Goal: Task Accomplishment & Management: Manage account settings

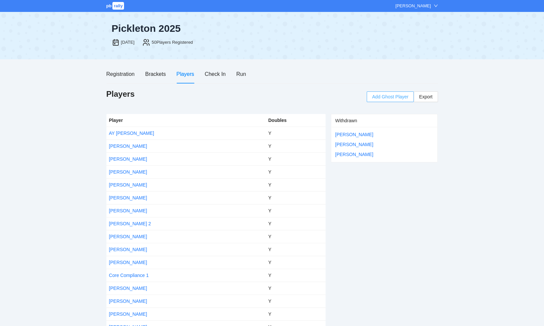
click at [392, 98] on span "Add Ghost Player" at bounding box center [390, 96] width 36 height 7
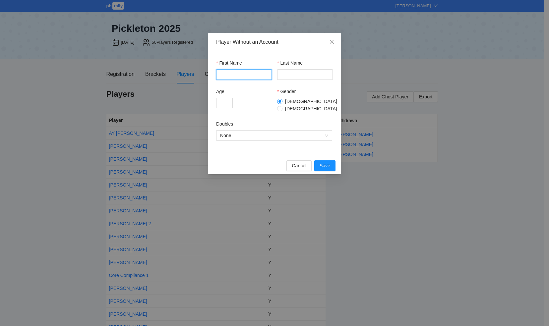
click at [245, 76] on input "First Name" at bounding box center [244, 74] width 56 height 11
type input "*******"
click at [291, 74] on input "Last Name" at bounding box center [305, 74] width 56 height 11
type input "********"
click at [219, 102] on input "Age" at bounding box center [224, 103] width 17 height 11
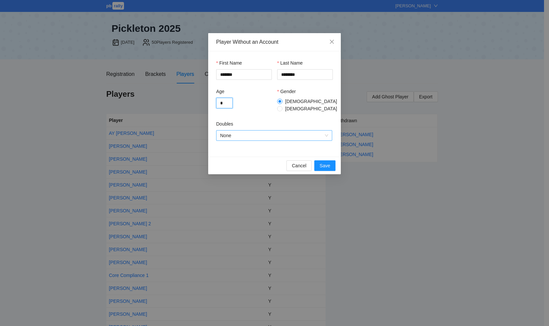
click at [263, 131] on span "None" at bounding box center [274, 136] width 108 height 10
type input "*"
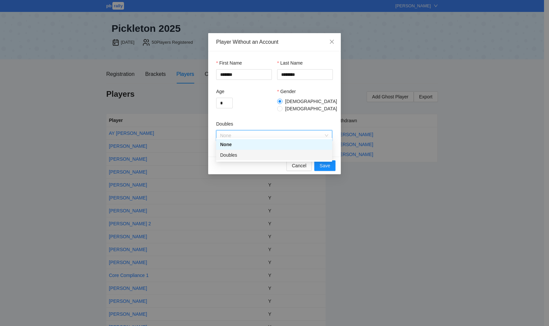
click at [251, 154] on div "Doubles" at bounding box center [274, 154] width 108 height 7
click at [325, 162] on span "Save" at bounding box center [324, 165] width 11 height 7
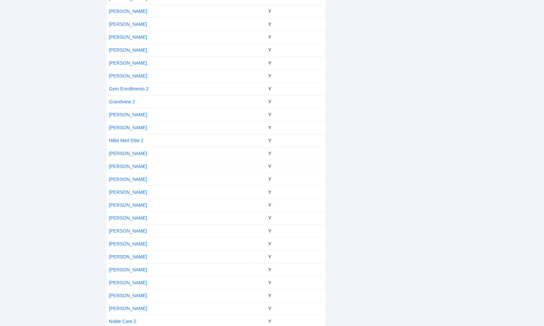
scroll to position [298, 0]
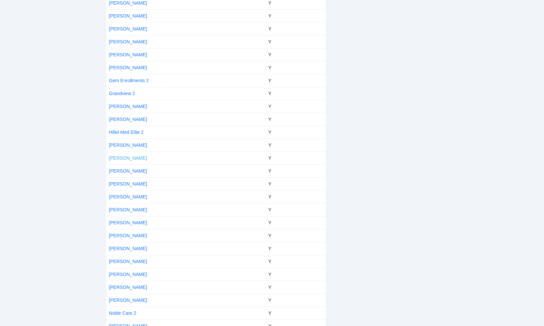
click at [121, 155] on link "[PERSON_NAME]" at bounding box center [128, 157] width 38 height 5
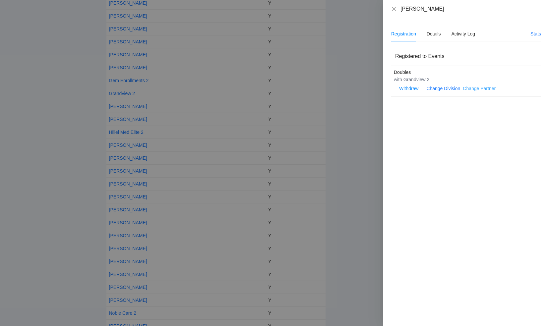
click at [473, 89] on link "Change Partner" at bounding box center [478, 88] width 33 height 5
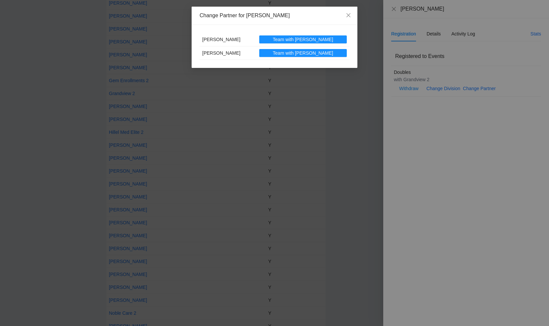
click at [392, 8] on div "Change Partner for [PERSON_NAME] [PERSON_NAME] Team with [PERSON_NAME] Team wit…" at bounding box center [274, 163] width 549 height 326
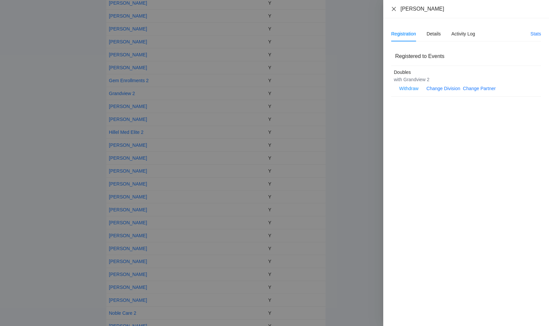
drag, startPoint x: 392, startPoint y: 9, endPoint x: 380, endPoint y: 12, distance: 12.6
click at [392, 9] on icon "close" at bounding box center [393, 8] width 5 height 5
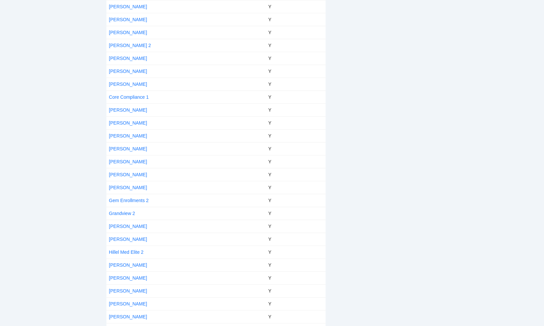
scroll to position [166, 0]
click at [125, 70] on link "[PERSON_NAME]" at bounding box center [128, 70] width 38 height 5
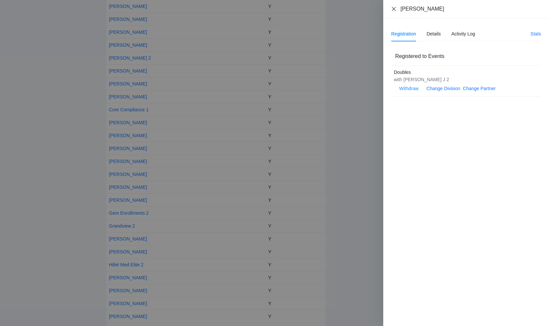
click at [394, 9] on icon "close" at bounding box center [394, 9] width 4 height 4
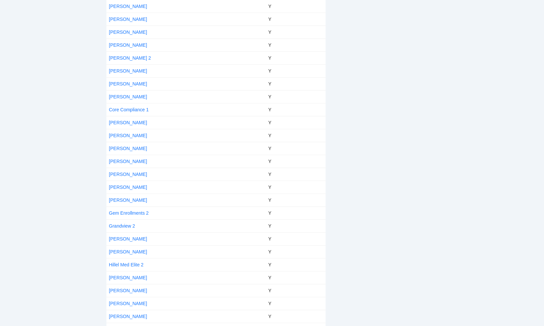
click at [131, 58] on td "[PERSON_NAME] 2" at bounding box center [179, 57] width 146 height 13
click at [119, 58] on link "[PERSON_NAME] 2" at bounding box center [130, 57] width 42 height 5
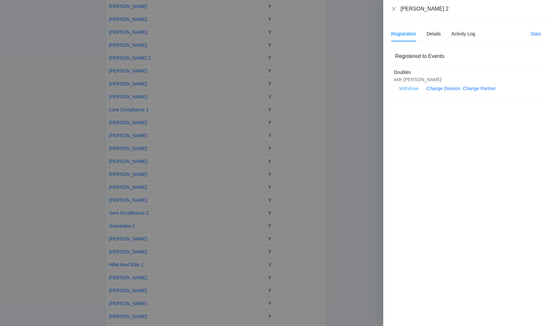
click at [407, 89] on span "Withdraw" at bounding box center [408, 88] width 19 height 7
click at [426, 66] on span "OK" at bounding box center [428, 67] width 7 height 7
click at [394, 10] on icon "close" at bounding box center [393, 8] width 5 height 5
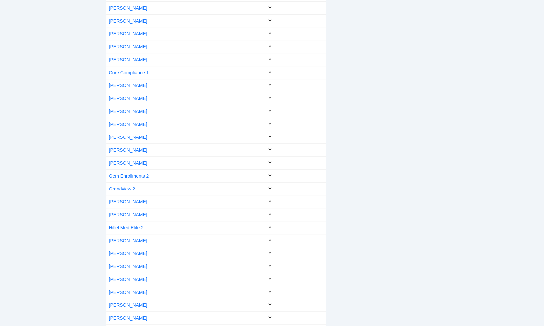
scroll to position [232, 0]
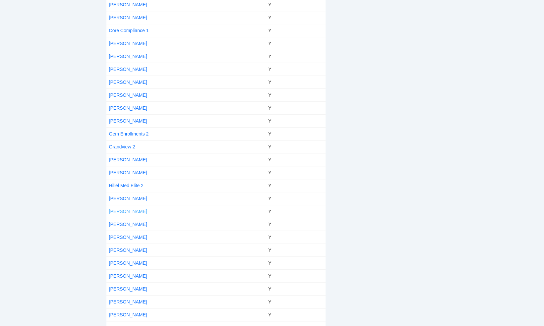
click at [135, 209] on link "[PERSON_NAME]" at bounding box center [128, 211] width 38 height 5
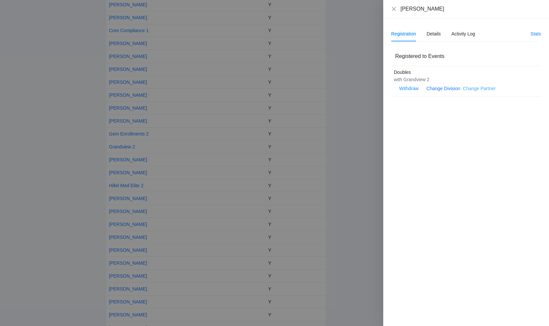
click at [478, 88] on link "Change Partner" at bounding box center [478, 88] width 33 height 5
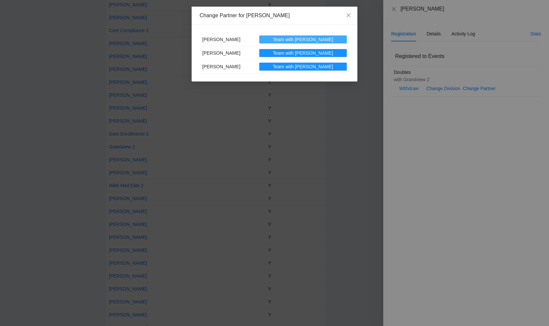
click at [318, 38] on span "Team with [PERSON_NAME]" at bounding box center [303, 39] width 60 height 7
click at [391, 8] on div "Change Partner for [PERSON_NAME] [PERSON_NAME] Team with [PERSON_NAME] Team wit…" at bounding box center [274, 163] width 549 height 326
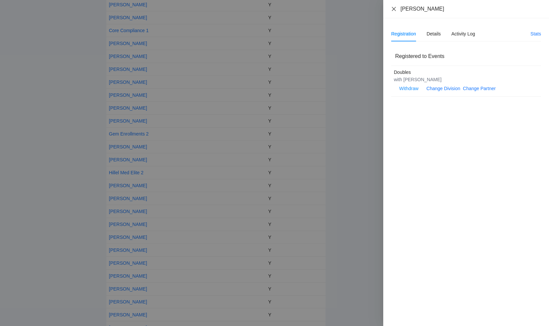
click at [393, 8] on icon "close" at bounding box center [393, 8] width 5 height 5
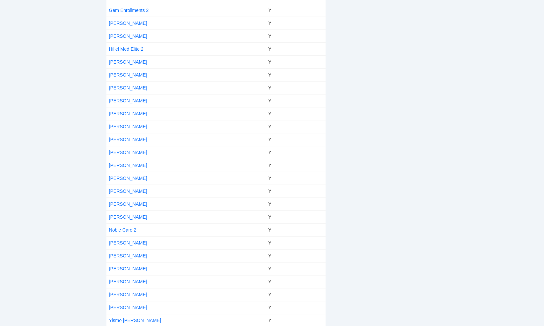
scroll to position [364, 0]
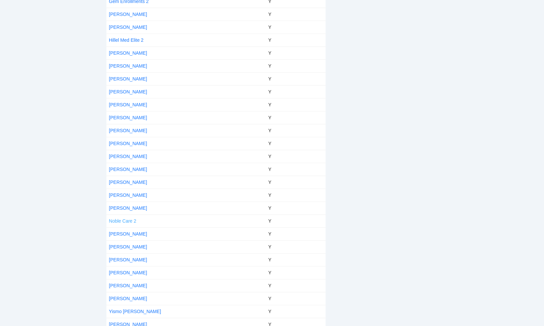
click at [133, 218] on link "Noble Care 2" at bounding box center [122, 220] width 27 height 5
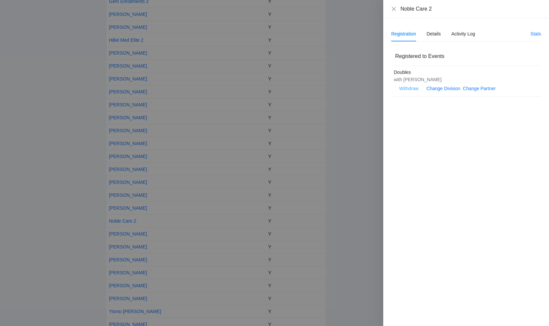
click at [408, 88] on span "Withdraw" at bounding box center [408, 88] width 19 height 7
click at [427, 67] on span "OK" at bounding box center [428, 67] width 7 height 7
click at [391, 10] on icon "close" at bounding box center [393, 8] width 5 height 5
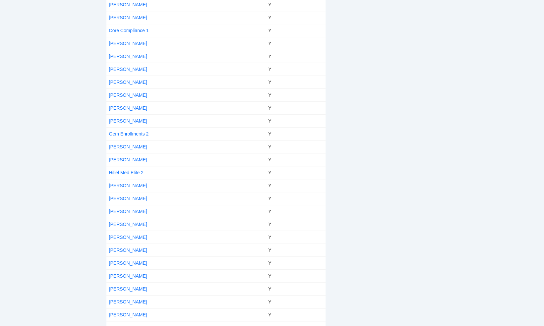
scroll to position [232, 0]
click at [122, 118] on link "[PERSON_NAME]" at bounding box center [128, 120] width 38 height 5
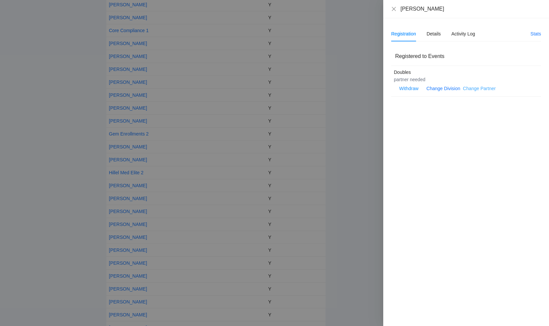
click at [469, 88] on link "Change Partner" at bounding box center [478, 88] width 33 height 5
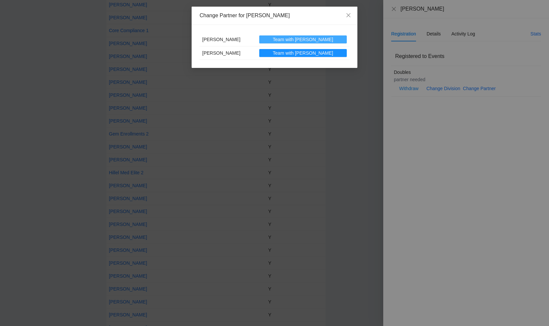
click at [305, 38] on span "Team with [PERSON_NAME]" at bounding box center [303, 39] width 60 height 7
click at [347, 14] on icon "close" at bounding box center [348, 15] width 5 height 5
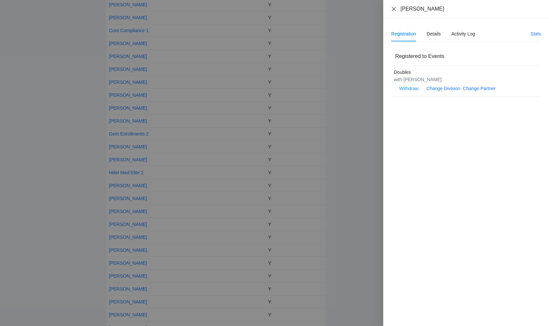
click at [392, 7] on icon "close" at bounding box center [393, 8] width 5 height 5
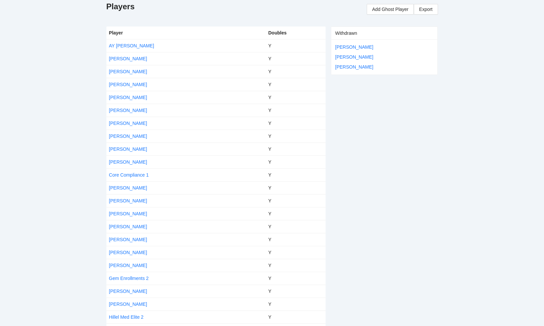
scroll to position [0, 0]
